Goal: Information Seeking & Learning: Learn about a topic

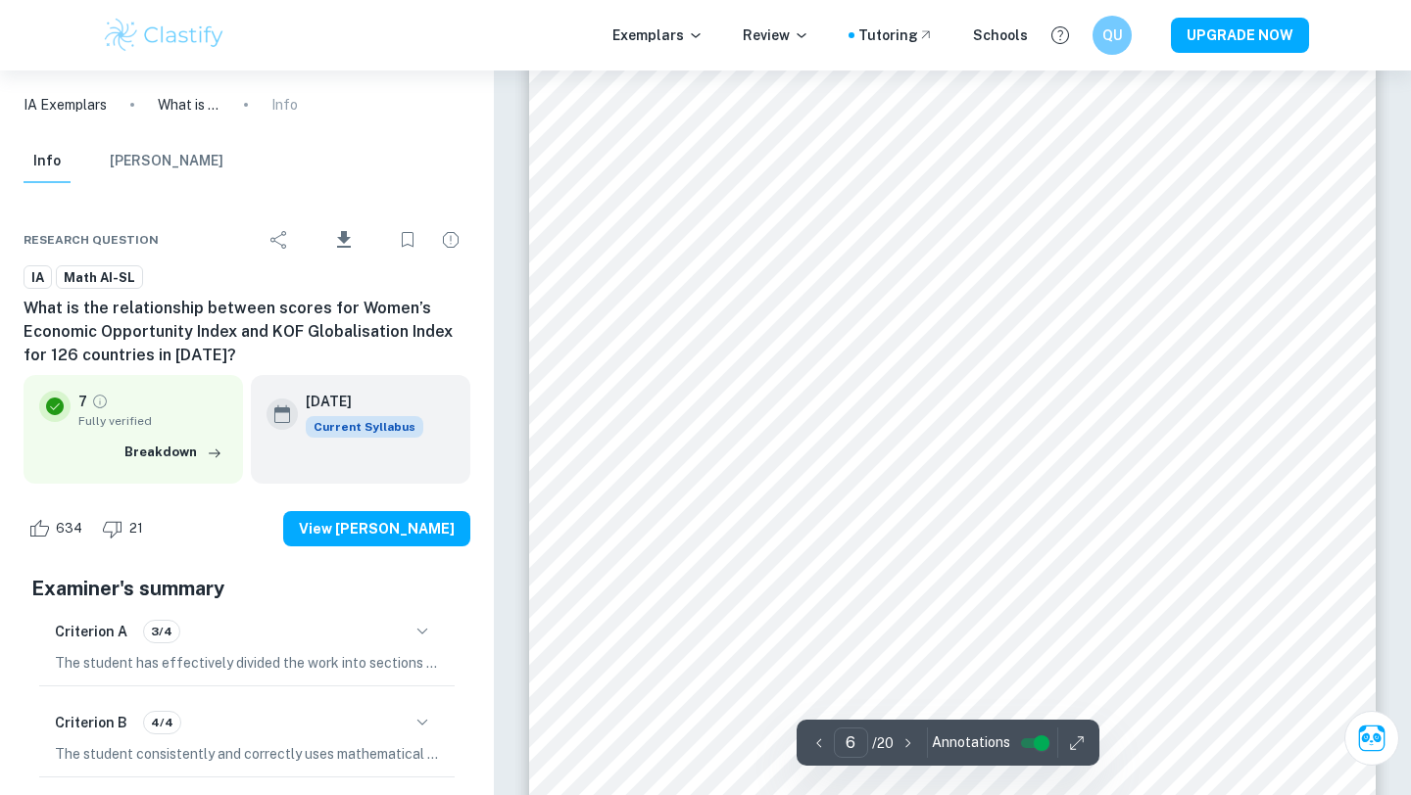
scroll to position [6460, 0]
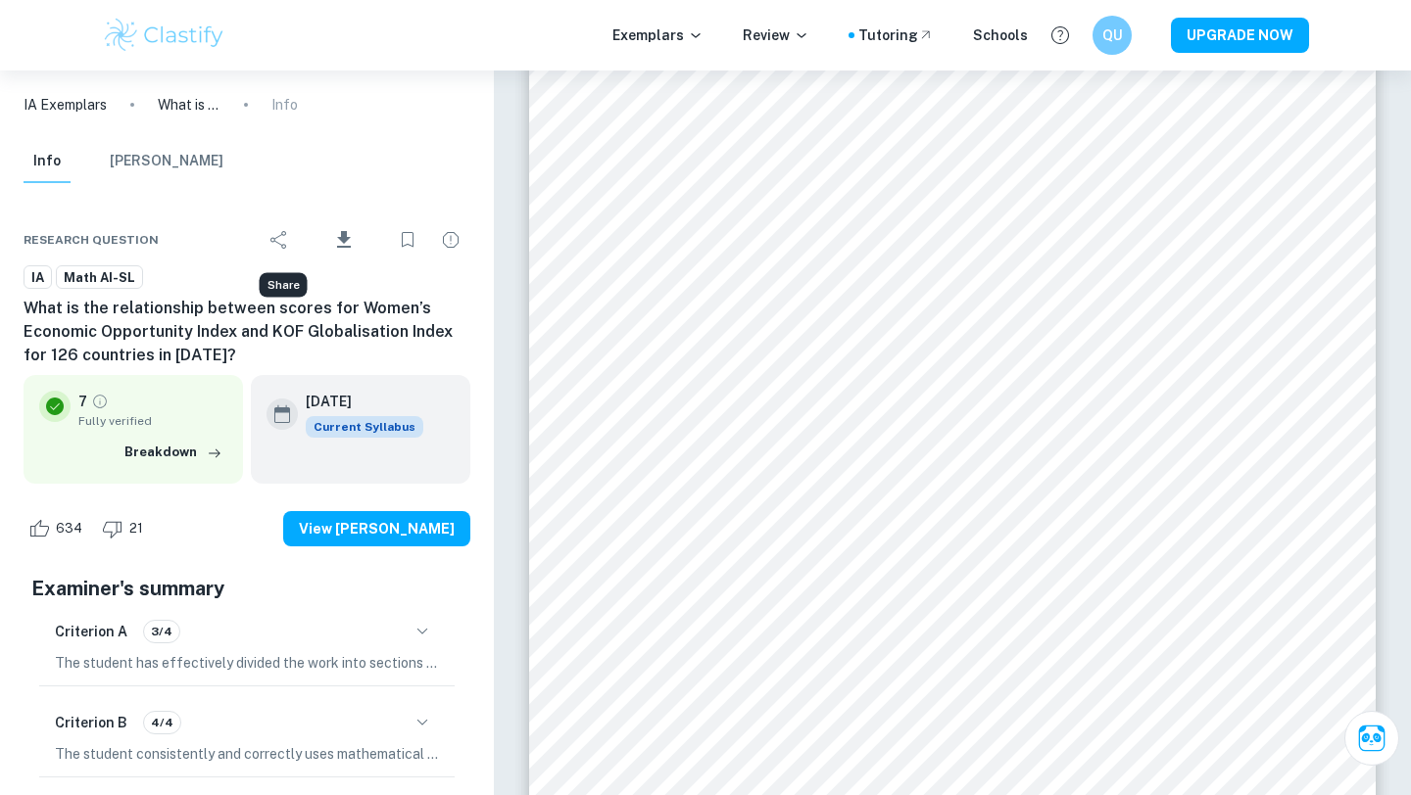
click at [277, 238] on icon "Share" at bounding box center [278, 240] width 16 height 18
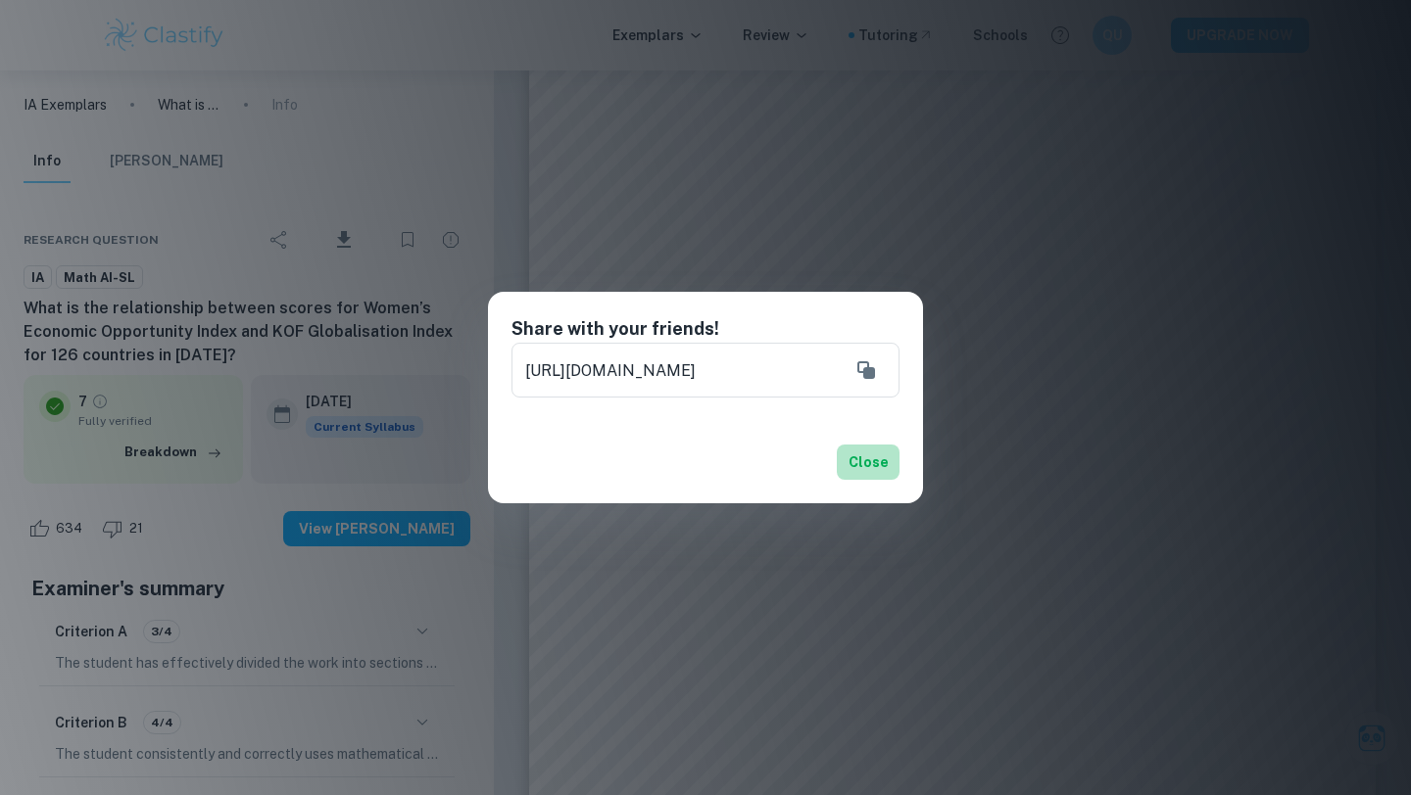
click at [866, 478] on button "Close" at bounding box center [868, 462] width 63 height 35
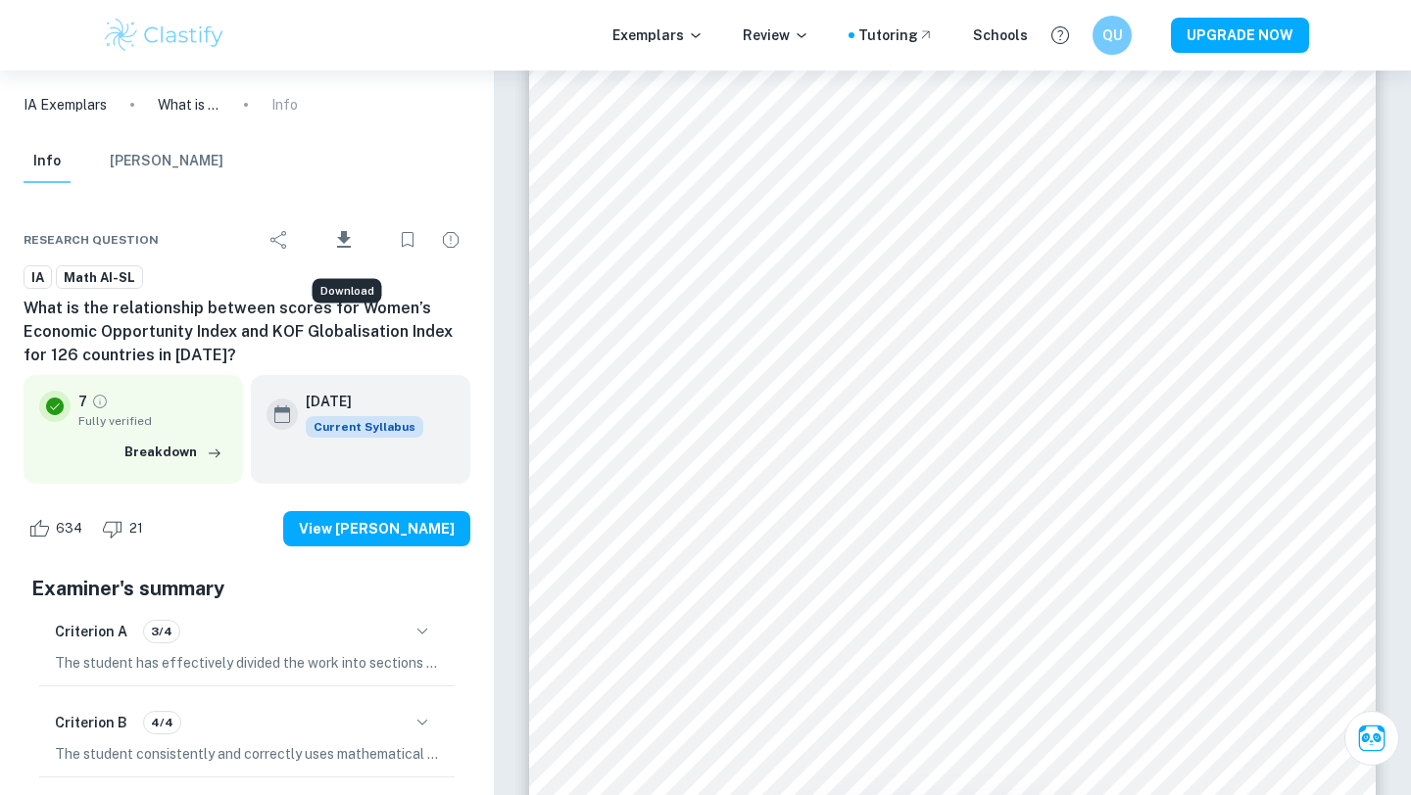
click at [353, 247] on icon "Download" at bounding box center [344, 240] width 24 height 24
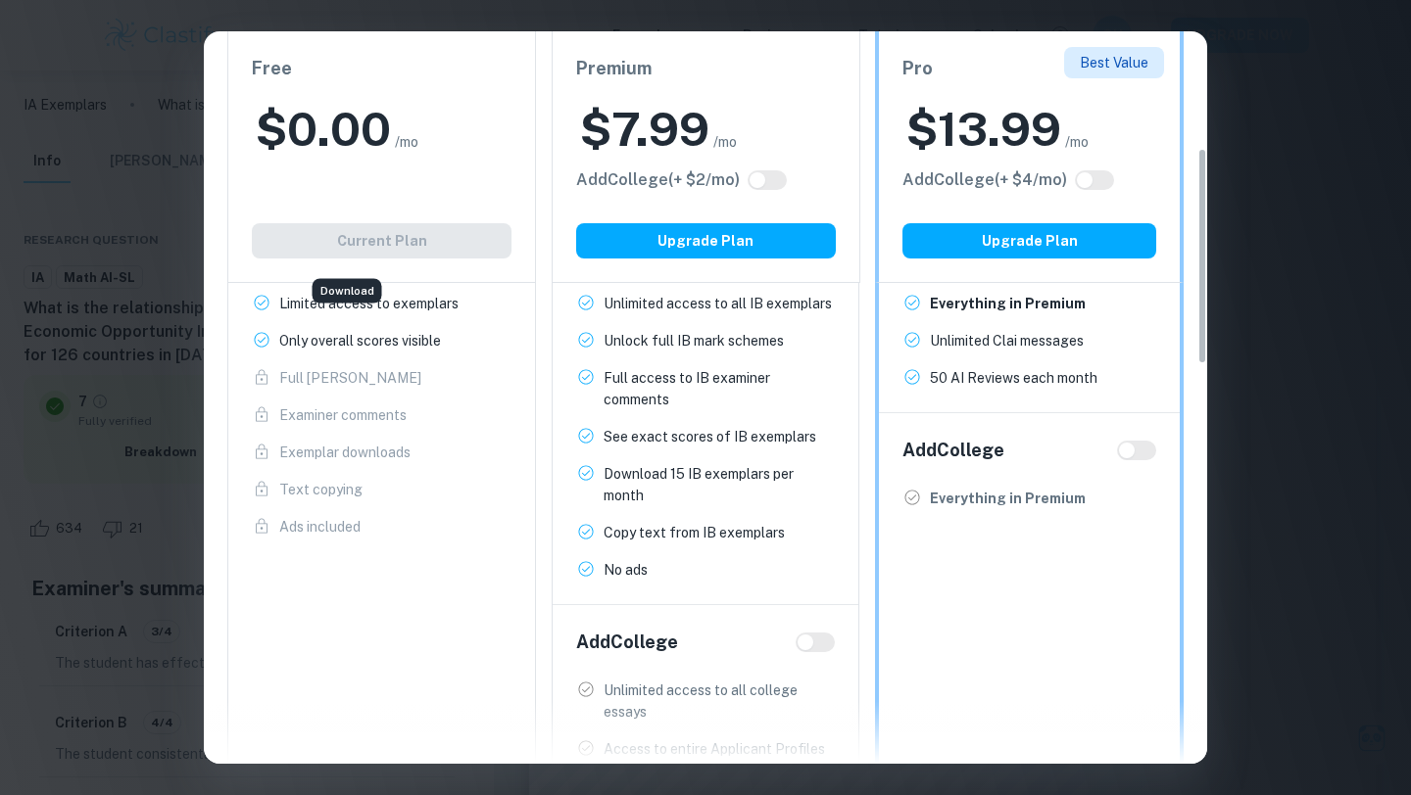
scroll to position [221, 0]
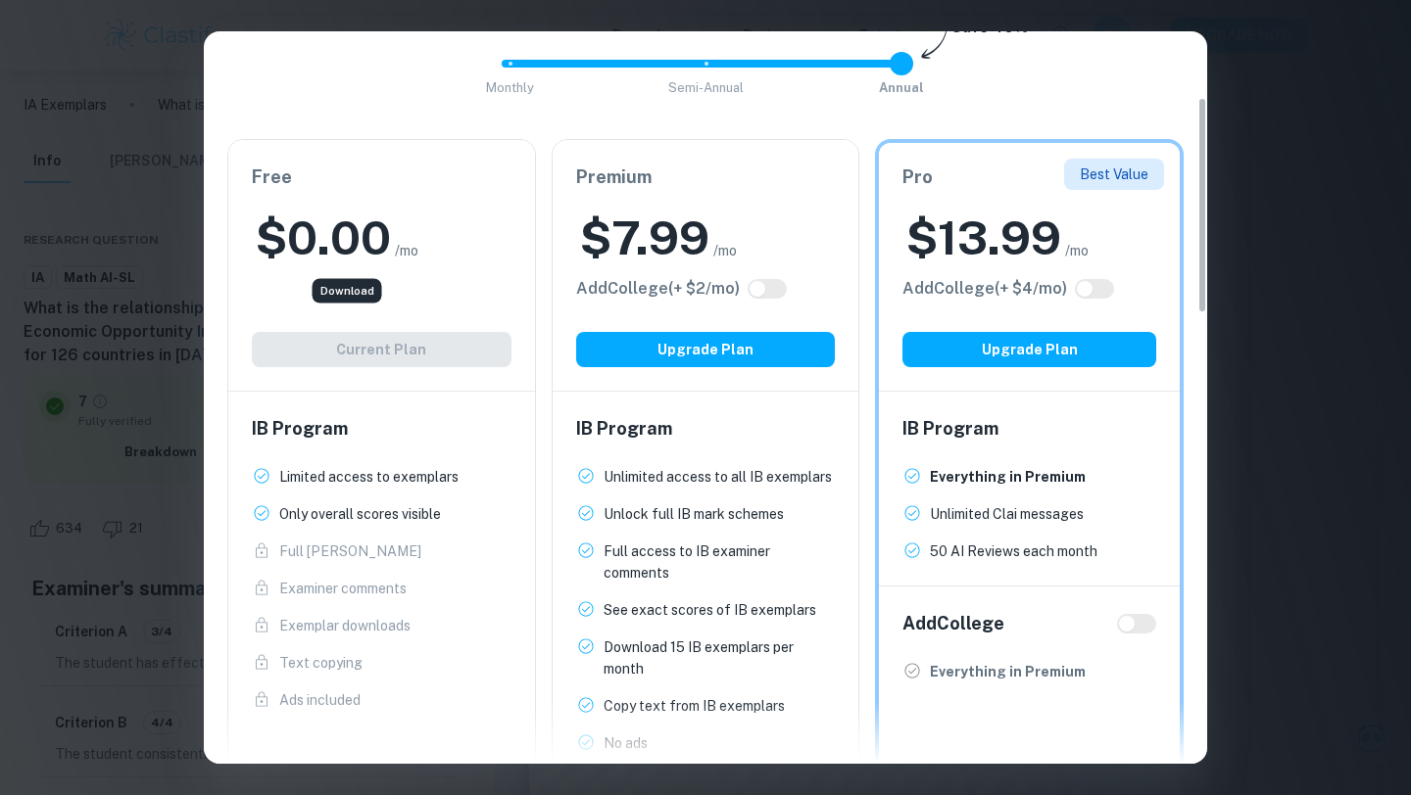
click at [1187, 517] on div "Easily Ace Your IB Coursework & Crush College Essays. Get Clastify Premium Get …" at bounding box center [705, 494] width 1003 height 1270
click at [1281, 519] on div "Easily Ace Your IB Coursework & Crush College Essays. Get Clastify Premium Get …" at bounding box center [705, 397] width 1411 height 795
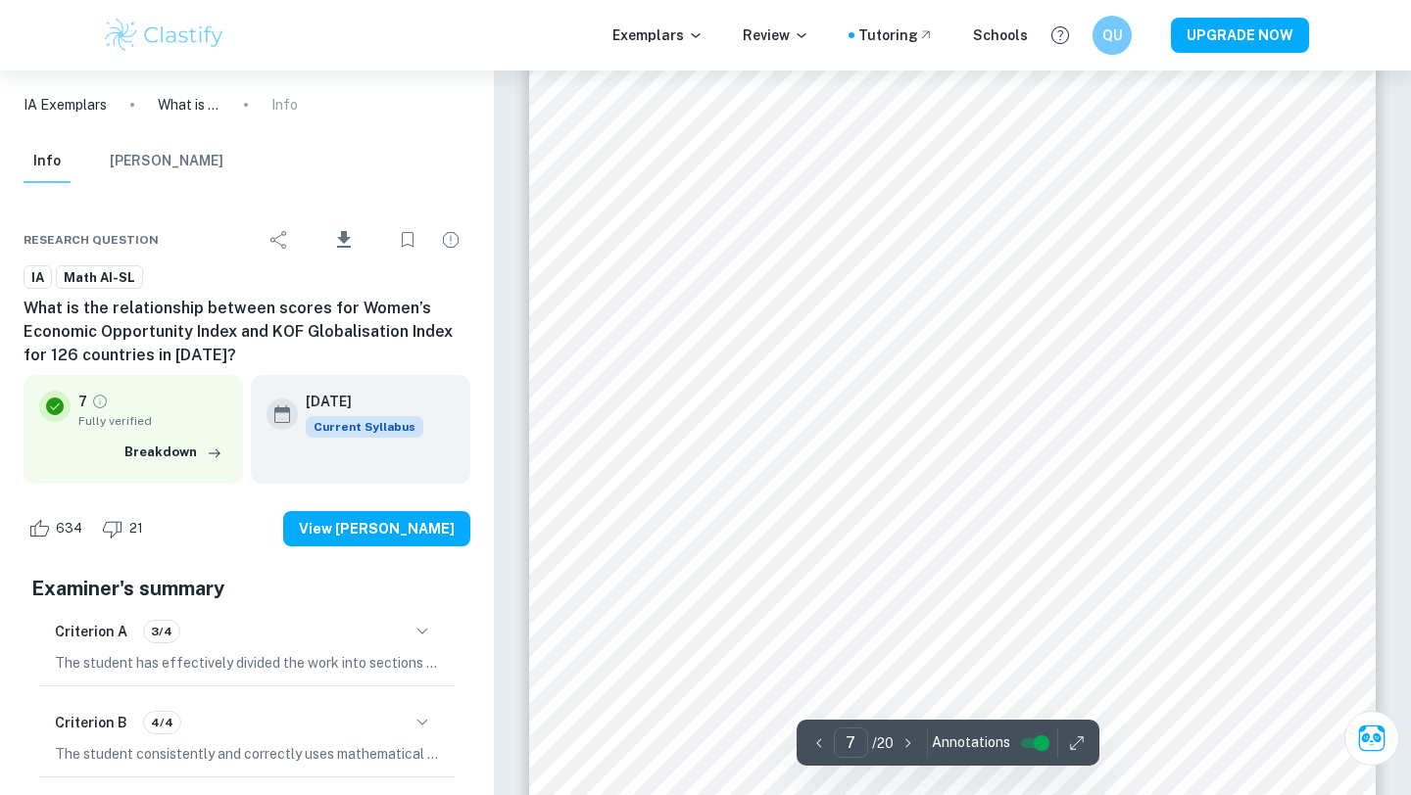
scroll to position [7951, 0]
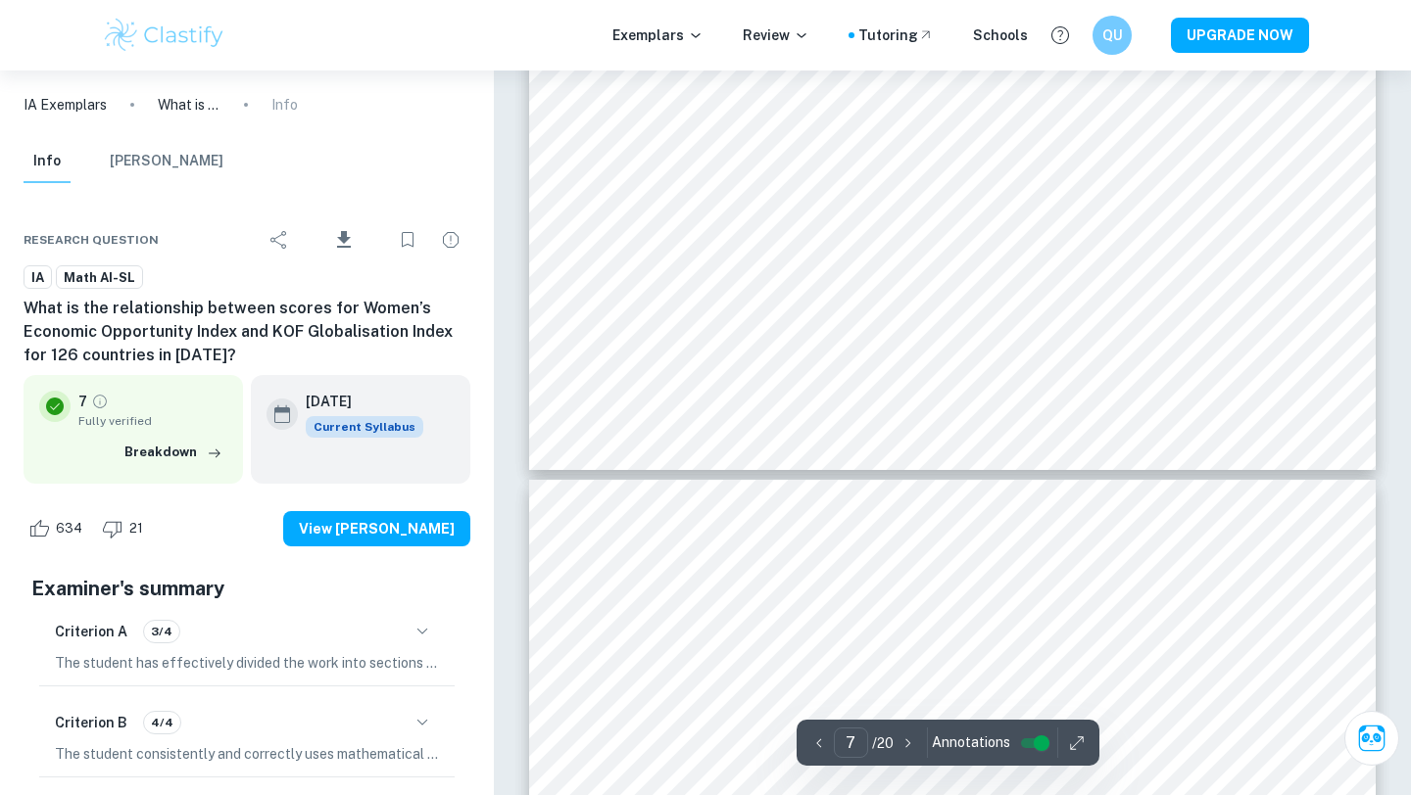
type input "6"
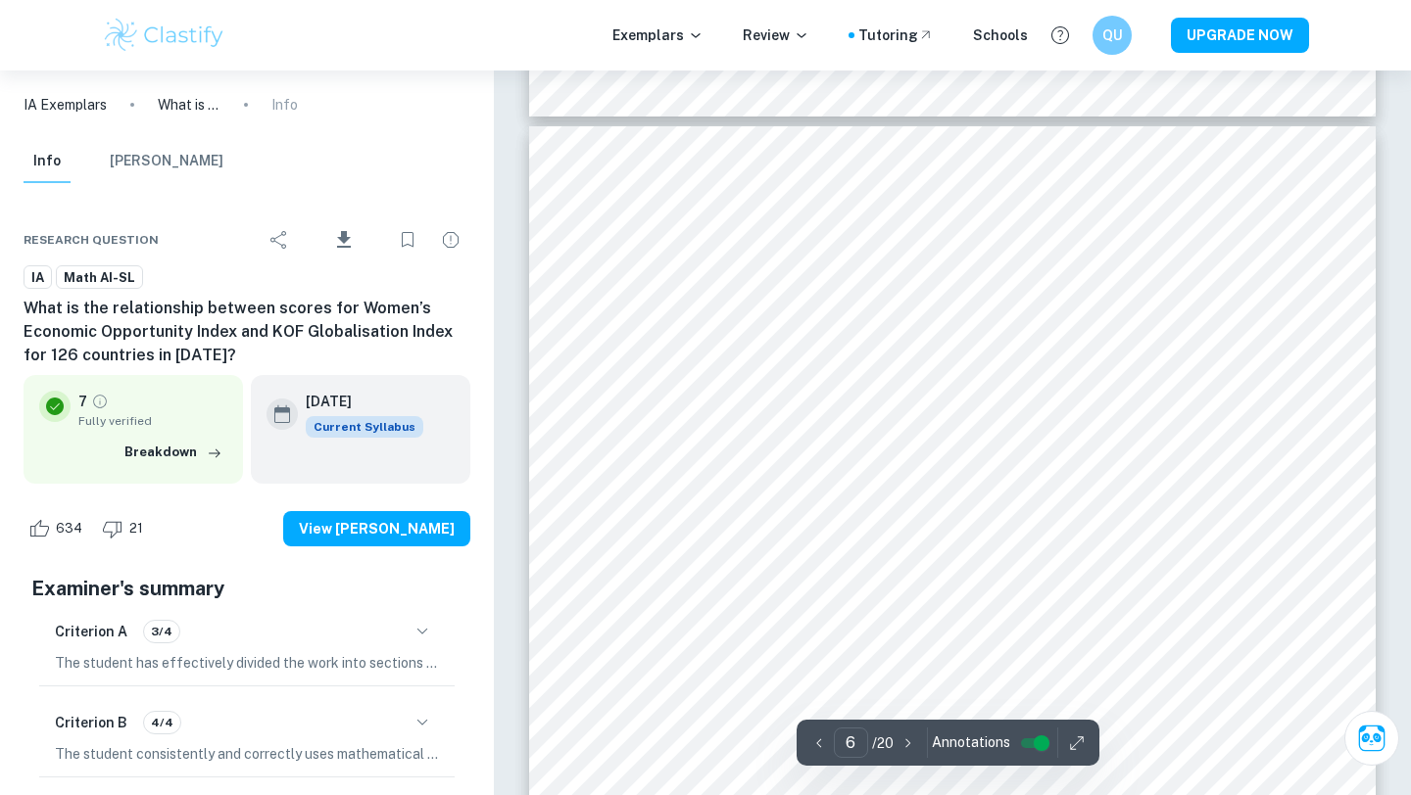
scroll to position [6238, 0]
